Goal: Task Accomplishment & Management: Use online tool/utility

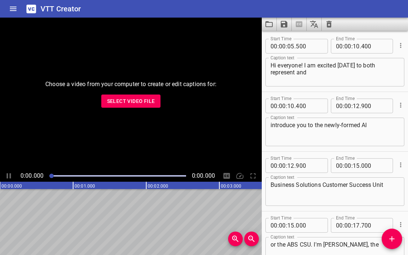
scroll to position [10842, 0]
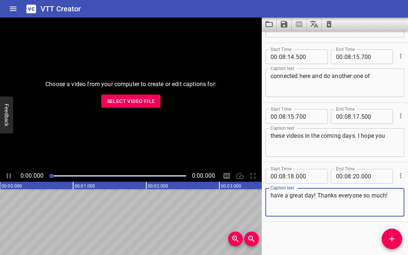
click at [135, 103] on span "Select Video File" at bounding box center [131, 101] width 48 height 9
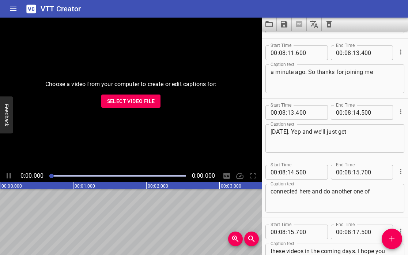
scroll to position [10725, 0]
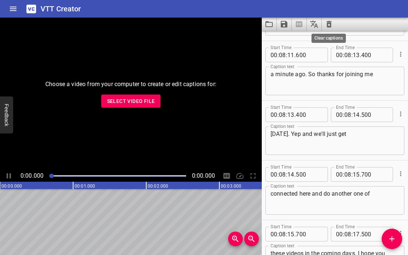
click at [330, 22] on icon "Clear captions" at bounding box center [329, 24] width 5 height 7
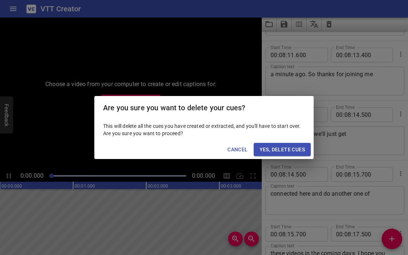
click at [295, 149] on span "Yes, Delete Cues" at bounding box center [282, 149] width 45 height 9
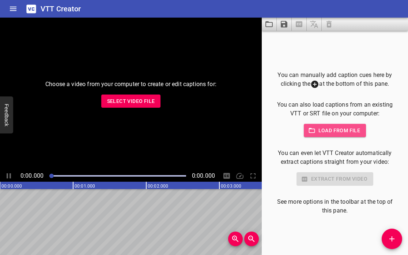
click at [322, 130] on span "Load from file" at bounding box center [335, 130] width 51 height 9
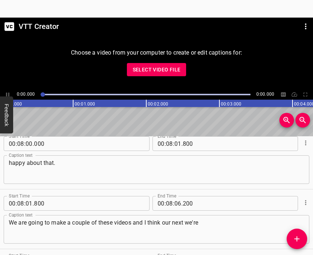
scroll to position [10456, 0]
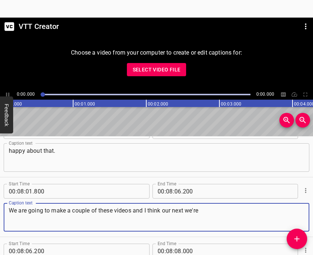
drag, startPoint x: 172, startPoint y: 212, endPoint x: 5, endPoint y: 209, distance: 166.8
click at [5, 209] on div "We are going to make a couple of these videos and I think our next we're Captio…" at bounding box center [157, 217] width 306 height 29
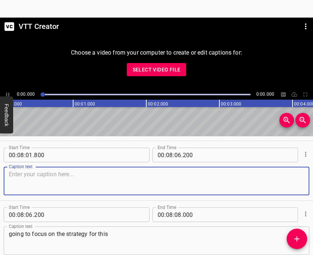
scroll to position [10500, 0]
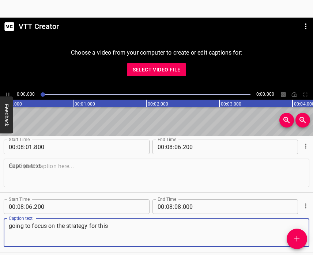
drag, startPoint x: 112, startPoint y: 226, endPoint x: 7, endPoint y: 220, distance: 105.2
click at [7, 220] on div "going to focus on the strategy for this Caption text" at bounding box center [157, 232] width 306 height 29
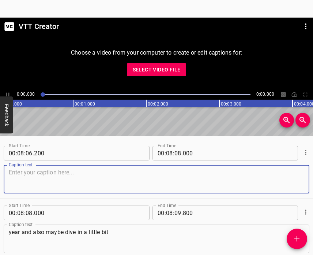
scroll to position [10555, 0]
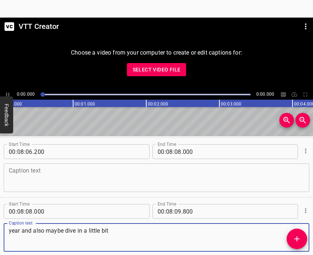
drag, startPoint x: 121, startPoint y: 231, endPoint x: 3, endPoint y: 226, distance: 118.3
click at [3, 226] on div "Start Time 00 : 08 : 08 . 000 Start Time End Time 00 : 08 : 09 . 800 End Time C…" at bounding box center [156, 226] width 313 height 59
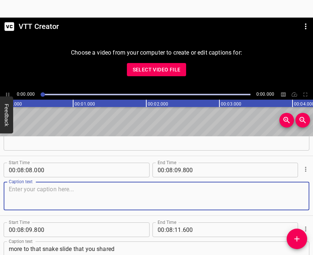
scroll to position [10613, 0]
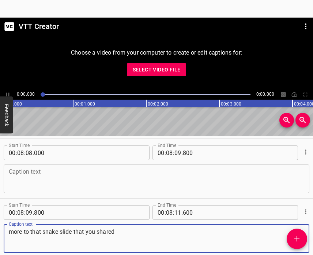
drag, startPoint x: 118, startPoint y: 232, endPoint x: 19, endPoint y: 218, distance: 99.4
click at [19, 218] on div "Start Time 00 : 08 : 09 . 800 Start Time End Time 00 : 08 : 11 . 600 End Time C…" at bounding box center [157, 228] width 306 height 52
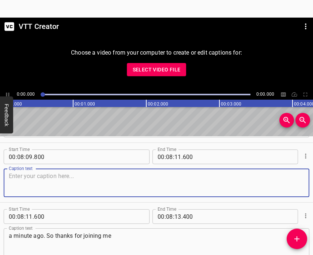
scroll to position [10675, 0]
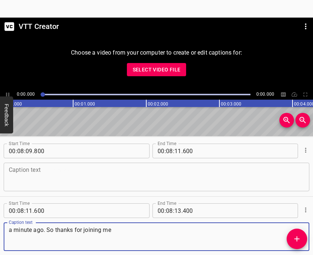
drag, startPoint x: 119, startPoint y: 232, endPoint x: 5, endPoint y: 224, distance: 113.7
click at [5, 224] on div "a minute ago. So thanks for joining me Caption text" at bounding box center [157, 236] width 306 height 29
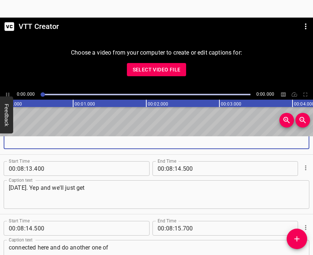
scroll to position [10773, 0]
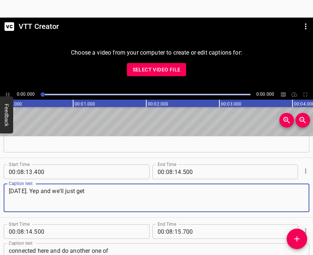
drag, startPoint x: 51, startPoint y: 189, endPoint x: 25, endPoint y: 194, distance: 27.1
click at [25, 194] on textarea "[DATE]. Yep and we'll just get" at bounding box center [157, 197] width 296 height 21
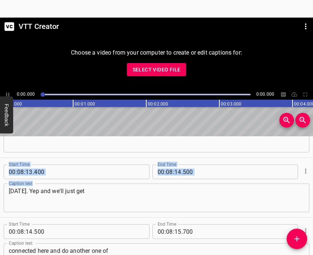
drag, startPoint x: 6, startPoint y: 189, endPoint x: 77, endPoint y: 188, distance: 70.6
click at [77, 188] on div "[DATE]. Yep and we'll just get Caption text" at bounding box center [157, 197] width 306 height 29
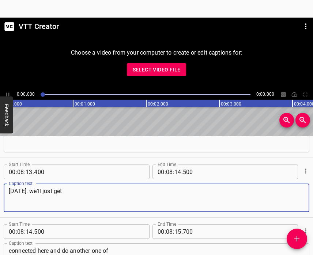
scroll to position [10803, 0]
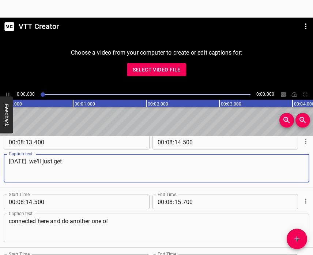
type textarea "[DATE]. we'll just get"
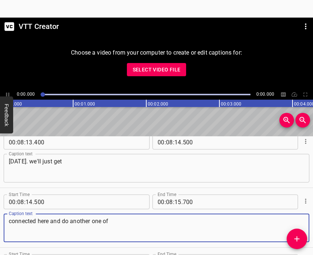
drag, startPoint x: 115, startPoint y: 219, endPoint x: -2, endPoint y: 218, distance: 117.4
click at [0, 218] on html "Caption Editor Batch Transcribe Account Privacy Contact VTT Creator Choose a vi…" at bounding box center [156, 127] width 313 height 255
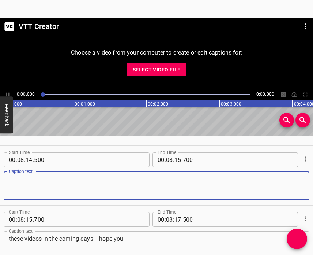
scroll to position [10847, 0]
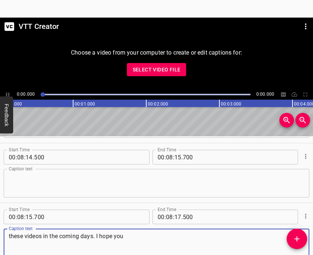
drag, startPoint x: 130, startPoint y: 237, endPoint x: -5, endPoint y: 237, distance: 135.0
click at [0, 237] on html "Caption Editor Batch Transcribe Account Privacy Contact VTT Creator Choose a vi…" at bounding box center [156, 127] width 313 height 255
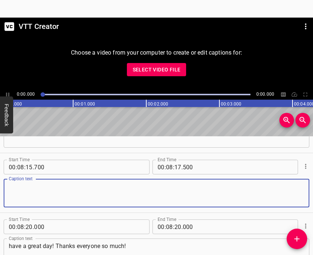
scroll to position [10897, 0]
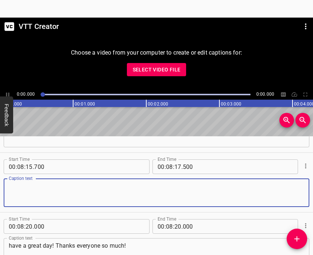
type textarea "these videos in the coming days. I hope you"
click at [91, 195] on textarea "these videos in the coming days. I hope you" at bounding box center [157, 192] width 296 height 21
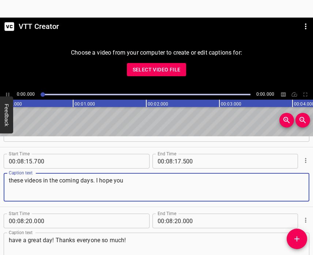
scroll to position [10901, 0]
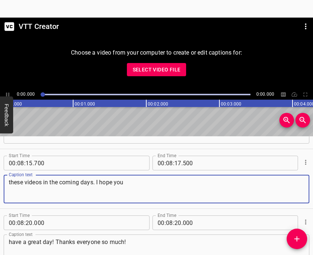
drag, startPoint x: 132, startPoint y: 184, endPoint x: 5, endPoint y: 183, distance: 126.2
click at [5, 183] on div "these videos in the coming days. I hope you Caption text" at bounding box center [157, 189] width 306 height 29
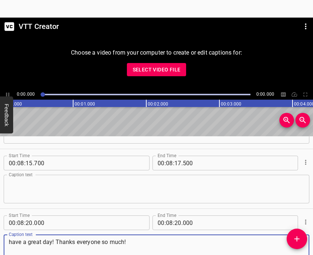
drag, startPoint x: 130, startPoint y: 240, endPoint x: -7, endPoint y: 232, distance: 137.0
click at [0, 232] on html "Caption Editor Batch Transcribe Account Privacy Contact VTT Creator Choose a vi…" at bounding box center [156, 127] width 313 height 255
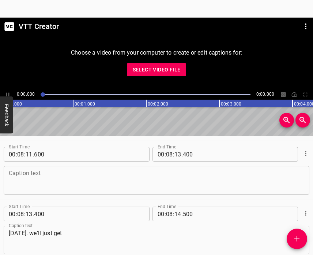
scroll to position [10723, 0]
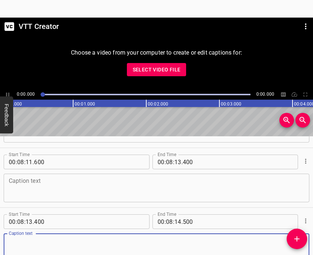
drag, startPoint x: 63, startPoint y: 241, endPoint x: -4, endPoint y: 243, distance: 67.3
click at [0, 243] on html "Caption Editor Batch Transcribe Account Privacy Contact VTT Creator Choose a vi…" at bounding box center [156, 127] width 313 height 255
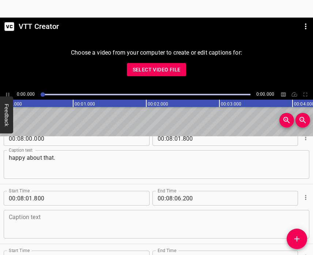
scroll to position [10448, 0]
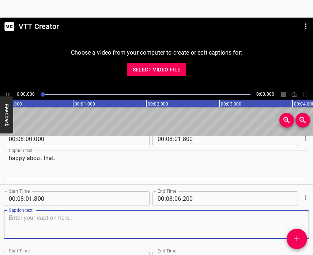
click at [24, 218] on textarea at bounding box center [157, 224] width 296 height 21
type textarea "f"
type textarea "F"
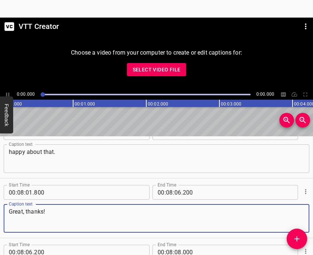
scroll to position [10457, 0]
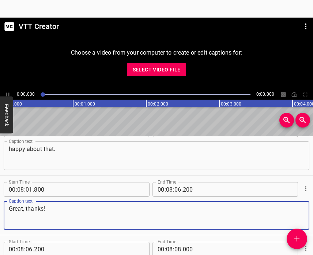
drag, startPoint x: 44, startPoint y: 209, endPoint x: 48, endPoint y: 209, distance: 4.0
click at [48, 209] on textarea "Great, thanks!" at bounding box center [157, 215] width 296 height 21
type textarea "Great, thanks ever so much!"
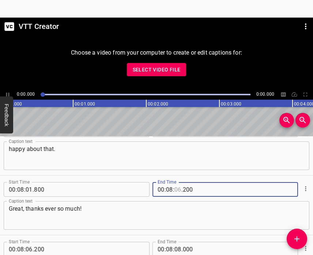
click at [180, 188] on input "number" at bounding box center [178, 189] width 7 height 15
type input "04"
type input "000"
click at [180, 189] on input "number" at bounding box center [178, 189] width 7 height 15
type input "02"
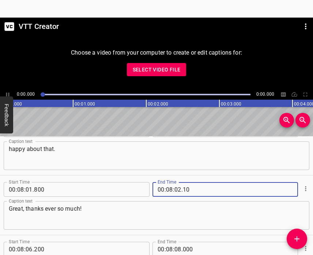
drag, startPoint x: 184, startPoint y: 187, endPoint x: 192, endPoint y: 187, distance: 7.3
click at [192, 187] on input "10" at bounding box center [216, 189] width 67 height 15
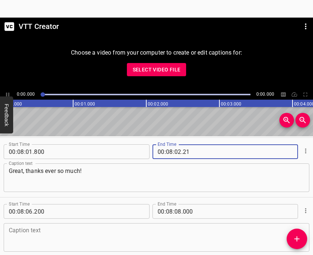
scroll to position [10518, 0]
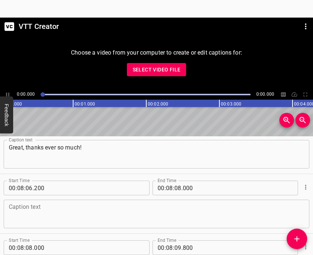
type input "021"
click at [37, 206] on textarea at bounding box center [157, 213] width 296 height 21
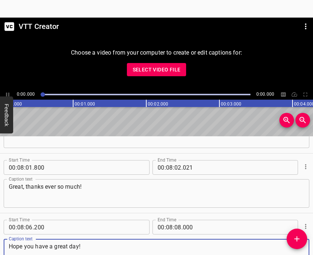
scroll to position [10479, 0]
type textarea "Hope you have a great day!"
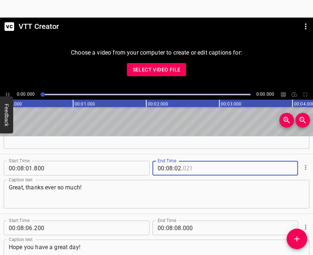
drag, startPoint x: 186, startPoint y: 168, endPoint x: 190, endPoint y: 168, distance: 4.0
click at [190, 168] on input "number" at bounding box center [216, 168] width 67 height 15
type input "015"
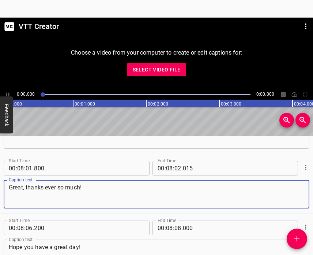
click at [183, 189] on textarea "Great, thanks ever so much!" at bounding box center [157, 194] width 296 height 21
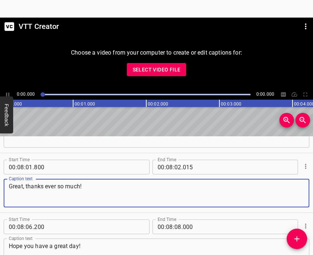
scroll to position [10480, 0]
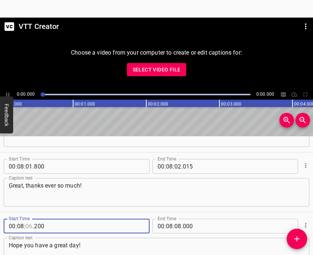
click at [28, 223] on input "number" at bounding box center [29, 225] width 7 height 15
type input "02"
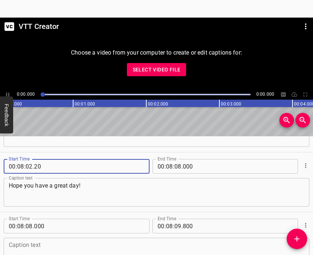
scroll to position [10541, 0]
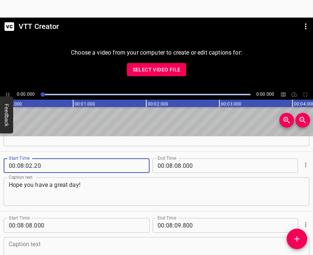
type input "020"
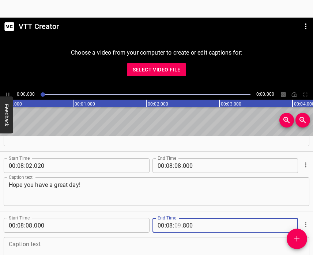
drag, startPoint x: 175, startPoint y: 225, endPoint x: 179, endPoint y: 225, distance: 4.0
click at [179, 225] on input "number" at bounding box center [178, 225] width 7 height 15
type input "16"
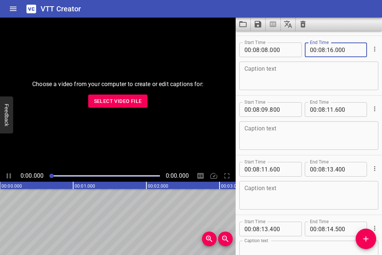
scroll to position [0, 0]
type input "000"
click at [373, 168] on icon "Cue Options" at bounding box center [374, 168] width 7 height 7
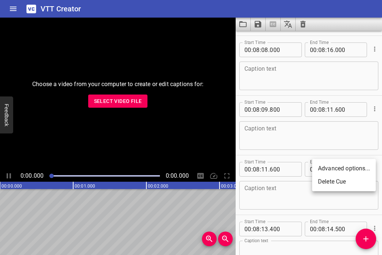
click at [338, 181] on li "Delete Cue" at bounding box center [344, 181] width 64 height 13
click at [375, 110] on icon "Cue Options" at bounding box center [374, 108] width 1 height 5
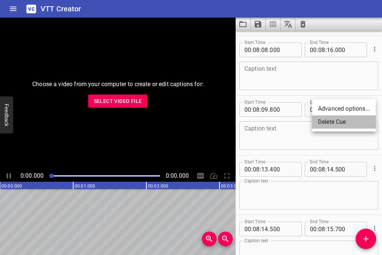
click at [337, 125] on li "Delete Cue" at bounding box center [344, 121] width 64 height 13
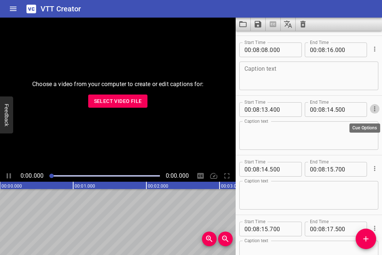
click at [374, 109] on icon "Cue Options" at bounding box center [374, 108] width 7 height 7
click at [342, 122] on li "Delete Cue" at bounding box center [344, 121] width 64 height 13
click at [375, 112] on icon "Cue Options" at bounding box center [374, 108] width 7 height 7
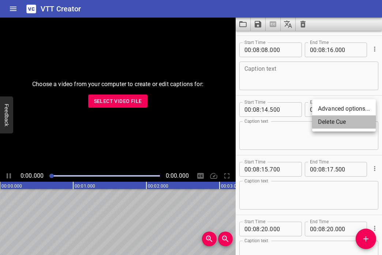
click at [346, 124] on li "Delete Cue" at bounding box center [344, 121] width 64 height 13
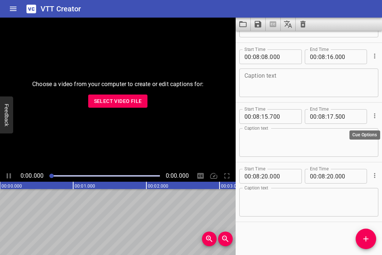
click at [375, 113] on icon "Cue Options" at bounding box center [374, 115] width 1 height 5
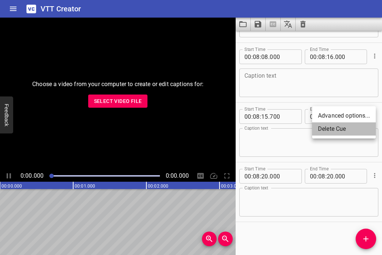
click at [338, 132] on li "Delete Cue" at bounding box center [344, 128] width 64 height 13
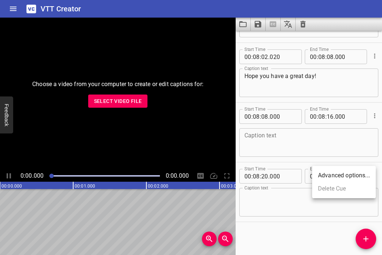
scroll to position [10544, 0]
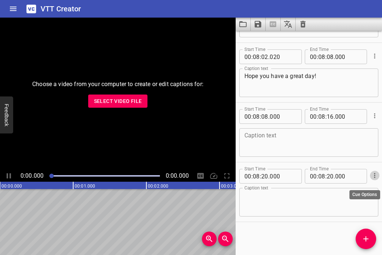
click at [375, 178] on icon "Cue Options" at bounding box center [374, 175] width 7 height 7
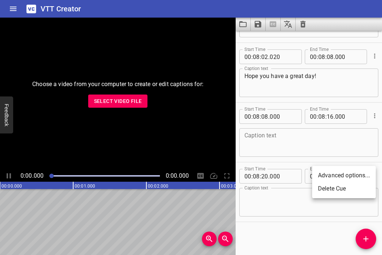
click at [340, 190] on li "Delete Cue" at bounding box center [344, 188] width 64 height 13
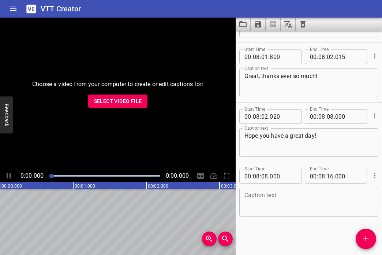
scroll to position [10484, 0]
click at [155, 176] on div "Play progress" at bounding box center [104, 175] width 110 height 1
click at [149, 154] on div "Choose a video from your computer to create or edit captions for: Select Video …" at bounding box center [118, 94] width 236 height 152
click at [159, 176] on div at bounding box center [159, 175] width 4 height 4
drag, startPoint x: 159, startPoint y: 176, endPoint x: 77, endPoint y: 176, distance: 81.9
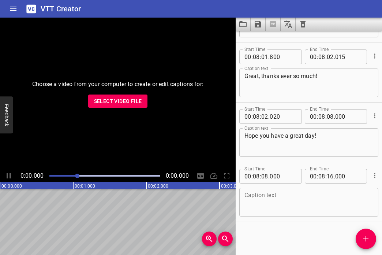
click at [77, 176] on div at bounding box center [77, 175] width 4 height 4
click at [58, 177] on div at bounding box center [104, 175] width 119 height 10
click at [124, 142] on div "Choose a video from your computer to create or edit captions for: Select Video …" at bounding box center [118, 94] width 236 height 152
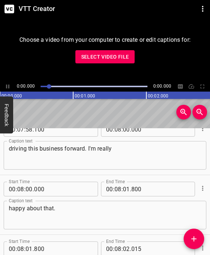
scroll to position [10394, 0]
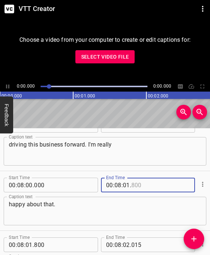
click at [134, 187] on input "number" at bounding box center [160, 184] width 59 height 15
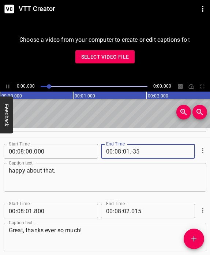
type input "-36"
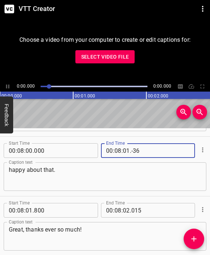
type input "00"
type input "964"
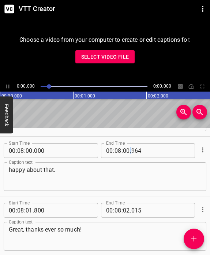
drag, startPoint x: 130, startPoint y: 153, endPoint x: 146, endPoint y: 147, distance: 16.2
click at [146, 147] on div "00 : 08 : 00 . 964" at bounding box center [148, 150] width 94 height 15
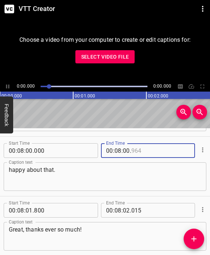
drag, startPoint x: 146, startPoint y: 147, endPoint x: 134, endPoint y: 150, distance: 12.0
click at [134, 150] on input "number" at bounding box center [160, 150] width 59 height 15
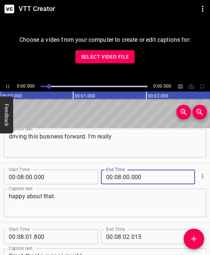
scroll to position [10394, 0]
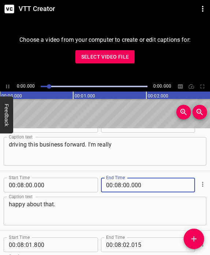
type input "000"
click at [128, 183] on input "number" at bounding box center [126, 184] width 7 height 15
type input "01"
type input "000"
click at [136, 213] on textarea "happy about that." at bounding box center [105, 210] width 192 height 21
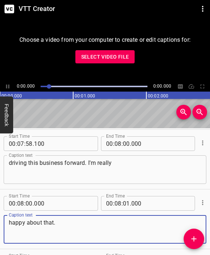
scroll to position [10377, 0]
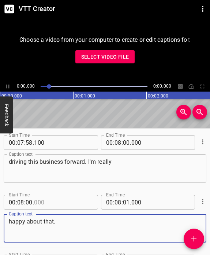
click at [38, 200] on input "number" at bounding box center [63, 202] width 59 height 15
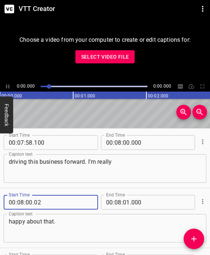
type input "002"
click at [164, 219] on textarea "happy about that." at bounding box center [105, 228] width 192 height 21
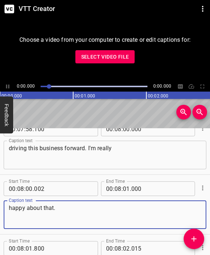
scroll to position [10393, 0]
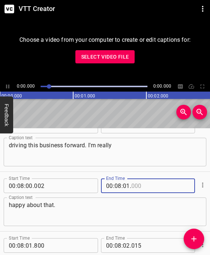
click at [137, 181] on input "number" at bounding box center [160, 185] width 59 height 15
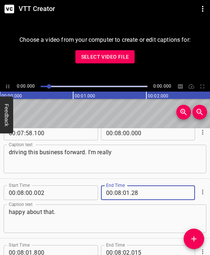
scroll to position [10391, 0]
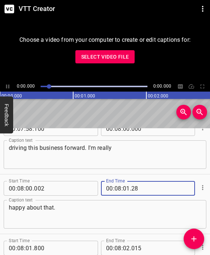
drag, startPoint x: 131, startPoint y: 189, endPoint x: 143, endPoint y: 187, distance: 11.8
click at [138, 188] on input "28" at bounding box center [160, 188] width 59 height 15
click at [146, 187] on input "28" at bounding box center [160, 188] width 59 height 15
click at [137, 187] on input "28007" at bounding box center [160, 188] width 59 height 15
type input "007"
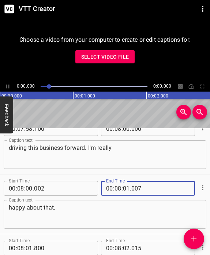
click at [118, 214] on textarea "happy about that." at bounding box center [105, 214] width 192 height 21
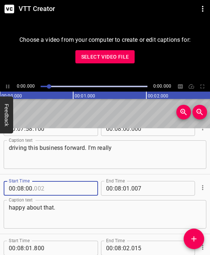
click at [35, 188] on input "number" at bounding box center [63, 188] width 59 height 15
type input "027"
click at [129, 217] on textarea "happy about that." at bounding box center [105, 214] width 192 height 21
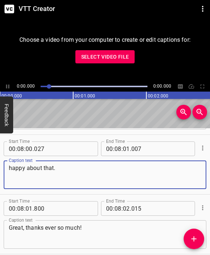
scroll to position [10432, 0]
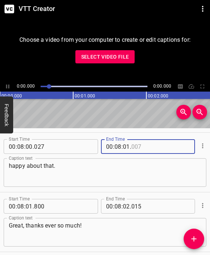
click at [139, 145] on input "number" at bounding box center [160, 146] width 59 height 15
type input "005"
click at [67, 205] on input "number" at bounding box center [63, 206] width 59 height 15
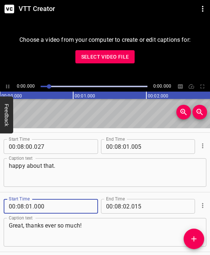
type input "000"
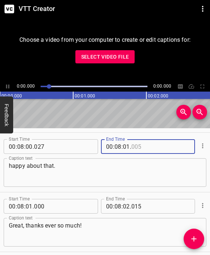
click at [145, 148] on input "number" at bounding box center [160, 146] width 59 height 15
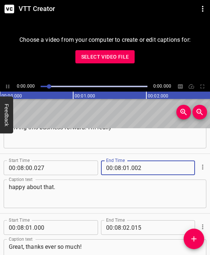
scroll to position [10413, 0]
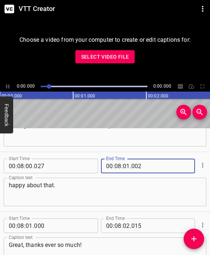
type input "002"
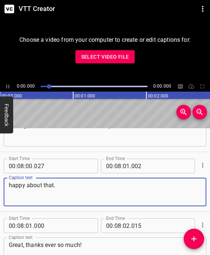
click at [73, 188] on textarea "happy about that." at bounding box center [105, 191] width 192 height 21
click at [57, 186] on textarea "happy about that. Great, thanks ever so much!" at bounding box center [105, 191] width 192 height 21
type textarea "happy about that. Great, thanks ever so much!"
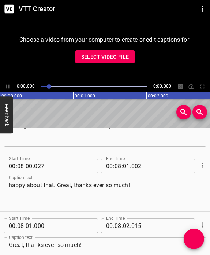
click at [131, 161] on span "." at bounding box center [130, 165] width 1 height 15
click at [128, 163] on input "number" at bounding box center [126, 165] width 7 height 15
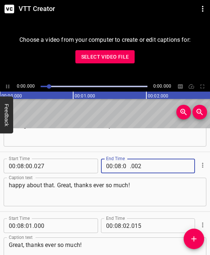
type input "02"
type input "010"
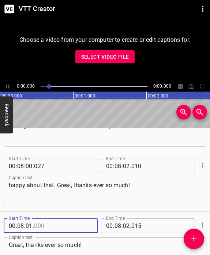
click at [35, 226] on input "number" at bounding box center [63, 225] width 59 height 15
type input "000"
click at [31, 226] on input "number" at bounding box center [29, 225] width 7 height 15
type input "02"
type input "011"
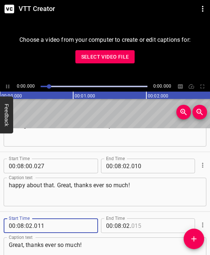
click at [134, 228] on input "number" at bounding box center [160, 225] width 59 height 15
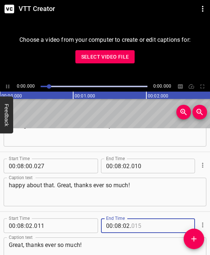
type input "015"
click at [126, 227] on input "number" at bounding box center [126, 225] width 7 height 15
type input "16"
type input "000"
click at [75, 206] on div "happy about that. Great, thanks ever so much! Caption text" at bounding box center [105, 191] width 203 height 29
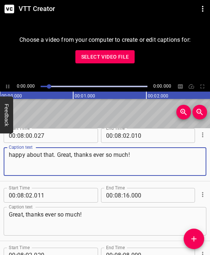
scroll to position [10439, 0]
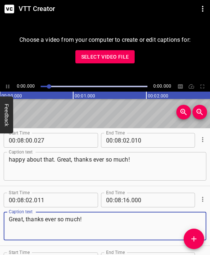
drag, startPoint x: 83, startPoint y: 220, endPoint x: 3, endPoint y: 216, distance: 80.6
click at [3, 216] on div "Start Time 00 : 08 : 02 . 011 Start Time End Time 00 : 08 : 16 . 000 End Time C…" at bounding box center [105, 215] width 210 height 59
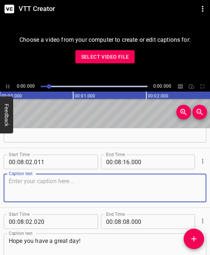
scroll to position [10472, 0]
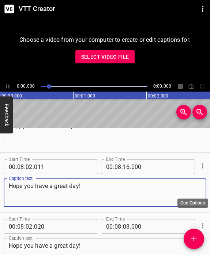
type textarea "Hope you have a great day!"
click at [202, 221] on button "Cue Options" at bounding box center [203, 226] width 10 height 10
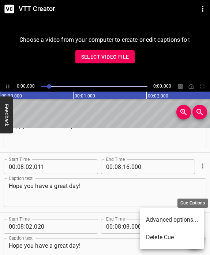
click at [204, 223] on li "Advanced options..." at bounding box center [172, 220] width 64 height 18
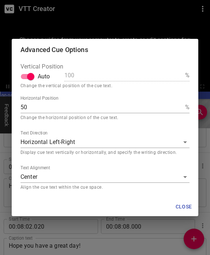
click at [160, 235] on div "Advanced Cue Options Vertical Position Auto 100 % Change the vertical position …" at bounding box center [105, 127] width 210 height 255
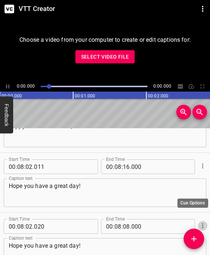
click at [204, 222] on icon "Cue Options" at bounding box center [202, 225] width 7 height 7
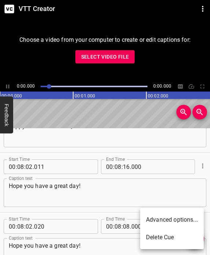
click at [176, 239] on li "Delete Cue" at bounding box center [172, 237] width 64 height 18
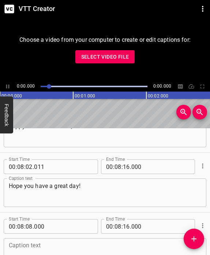
click at [203, 222] on icon "Cue Options" at bounding box center [202, 225] width 7 height 7
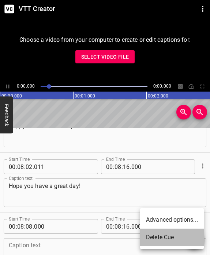
click at [179, 236] on li "Delete Cue" at bounding box center [172, 237] width 64 height 18
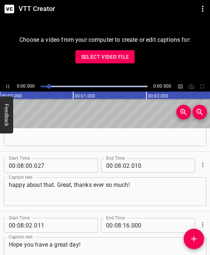
scroll to position [10415, 0]
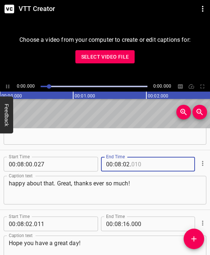
click at [137, 163] on input "number" at bounding box center [160, 164] width 59 height 15
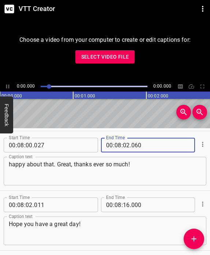
scroll to position [10435, 0]
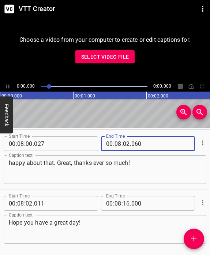
type input "060"
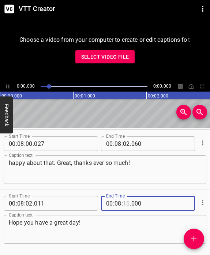
click at [128, 203] on input "number" at bounding box center [126, 203] width 7 height 15
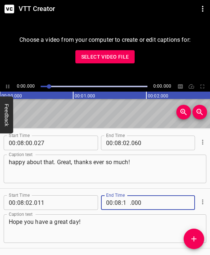
type input "16"
type input "000"
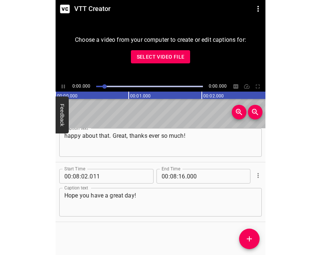
scroll to position [10462, 0]
